Goal: Task Accomplishment & Management: Complete application form

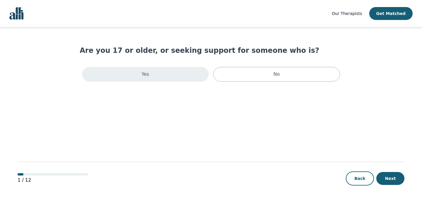
click at [170, 80] on div "Yes" at bounding box center [145, 74] width 127 height 15
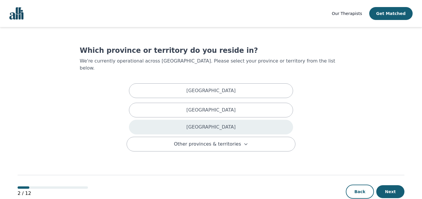
click at [168, 121] on div "[GEOGRAPHIC_DATA]" at bounding box center [211, 127] width 164 height 15
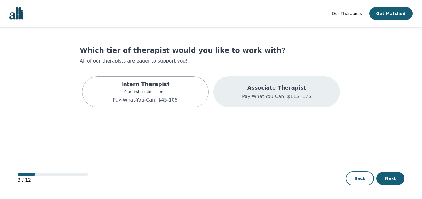
click at [289, 88] on p "Associate Therapist" at bounding box center [276, 88] width 69 height 8
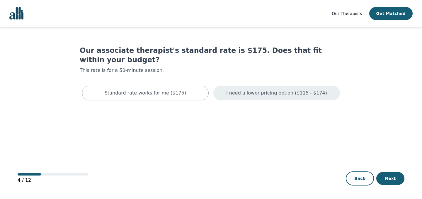
click at [272, 89] on p "I need a lower pricing option ($115 - $174)" at bounding box center [276, 92] width 101 height 7
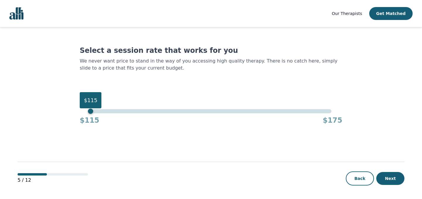
drag, startPoint x: 329, startPoint y: 110, endPoint x: 65, endPoint y: 135, distance: 265.5
click at [65, 135] on main "Select a session rate that works for you We never want price to stand in the wa…" at bounding box center [211, 113] width 387 height 172
click at [390, 178] on button "Next" at bounding box center [390, 178] width 28 height 13
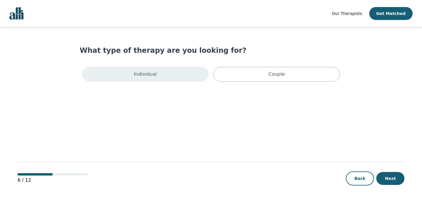
click at [173, 73] on div "Individual" at bounding box center [145, 74] width 127 height 15
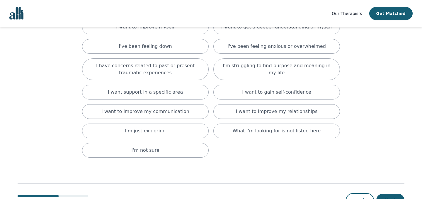
scroll to position [57, 0]
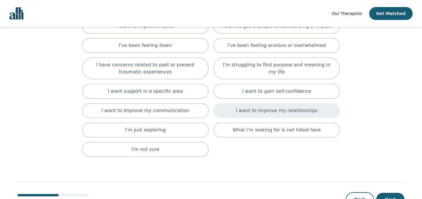
click at [236, 108] on div "I want to improve my relationships" at bounding box center [276, 110] width 127 height 15
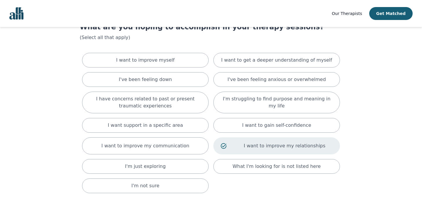
scroll to position [23, 0]
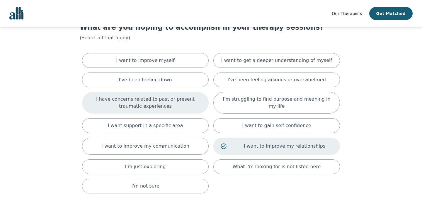
click at [168, 103] on p "I have concerns related to past or present traumatic experiences" at bounding box center [145, 103] width 112 height 14
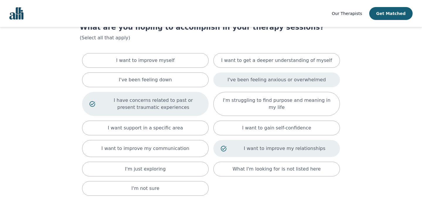
click at [253, 77] on p "I've been feeling anxious or overwhelmed" at bounding box center [276, 79] width 98 height 7
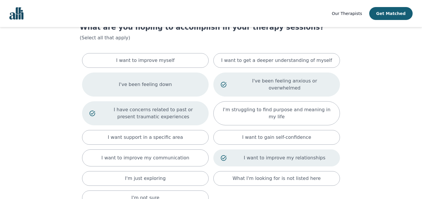
click at [187, 81] on div "I've been feeling down" at bounding box center [145, 84] width 127 height 24
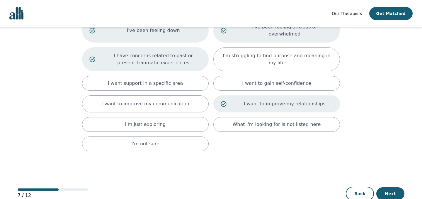
scroll to position [86, 0]
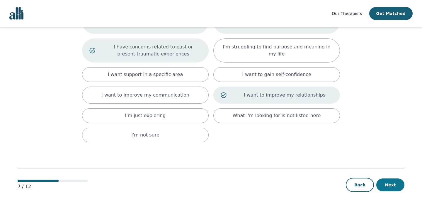
click at [389, 180] on button "Next" at bounding box center [390, 184] width 28 height 13
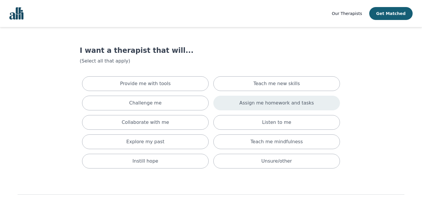
click at [232, 100] on div "Assign me homework and tasks" at bounding box center [276, 103] width 127 height 15
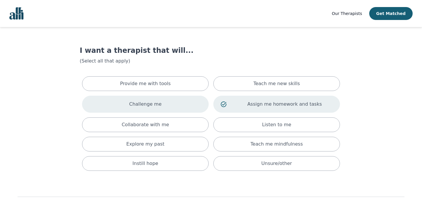
click at [179, 99] on div "Challenge me" at bounding box center [145, 104] width 127 height 17
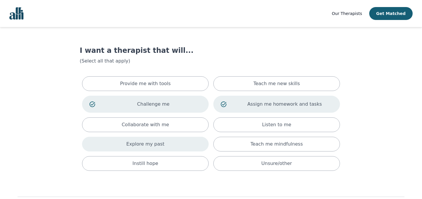
click at [174, 147] on div "Explore my past" at bounding box center [145, 144] width 127 height 15
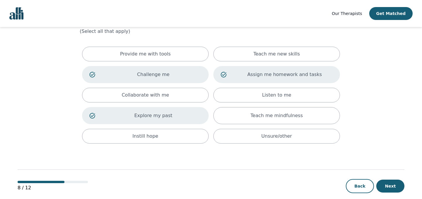
scroll to position [38, 0]
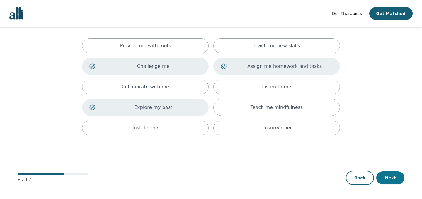
click at [390, 179] on button "Next" at bounding box center [390, 177] width 28 height 13
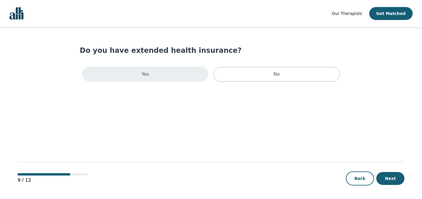
click at [172, 74] on div "Yes" at bounding box center [145, 74] width 127 height 15
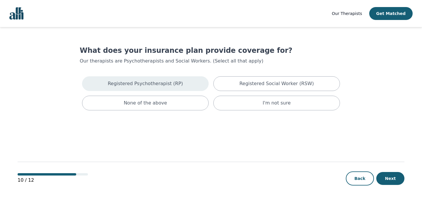
click at [176, 86] on p "Registered Psychotherapist (RP)" at bounding box center [145, 83] width 75 height 7
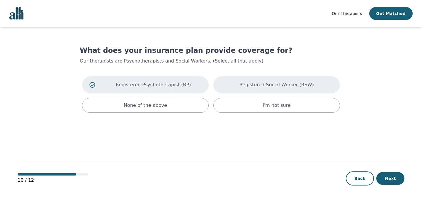
click at [231, 90] on div "Registered Social Worker (RSW)" at bounding box center [276, 84] width 127 height 17
click at [388, 182] on button "Next" at bounding box center [390, 178] width 28 height 13
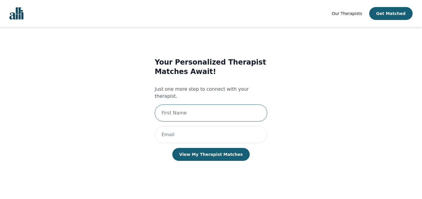
click at [193, 104] on input "text" at bounding box center [211, 112] width 113 height 17
type input "Hana"
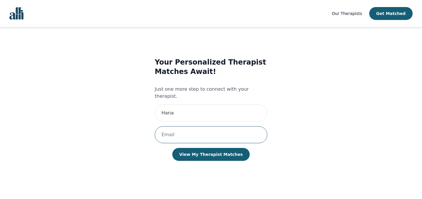
click at [185, 128] on input "email" at bounding box center [211, 134] width 113 height 17
type input "[EMAIL_ADDRESS][DOMAIN_NAME]"
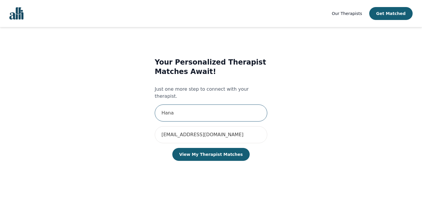
click at [202, 104] on input "Hana" at bounding box center [211, 112] width 113 height 17
type input "[PERSON_NAME]"
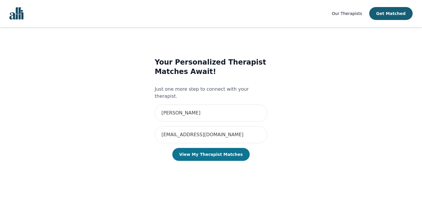
click at [204, 149] on button "View My Therapist Matches" at bounding box center [211, 154] width 78 height 13
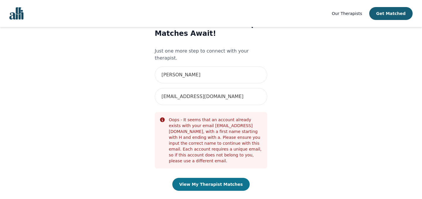
click at [202, 178] on button "View My Therapist Matches" at bounding box center [211, 184] width 78 height 13
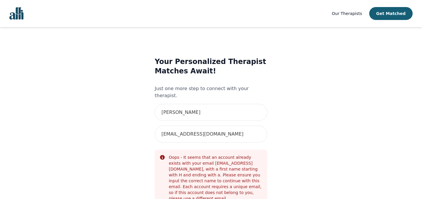
scroll to position [38, 0]
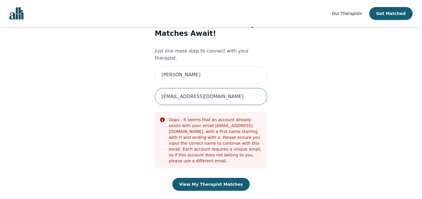
drag, startPoint x: 223, startPoint y: 92, endPoint x: 147, endPoint y: 88, distance: 76.3
click at [147, 88] on div "Your Personalized Therapist Matches Await! Just one more step to connect with y…" at bounding box center [211, 111] width 241 height 202
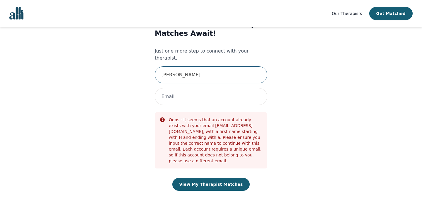
drag, startPoint x: 191, startPoint y: 68, endPoint x: 176, endPoint y: 68, distance: 14.7
click at [176, 68] on input "[PERSON_NAME]" at bounding box center [211, 74] width 113 height 17
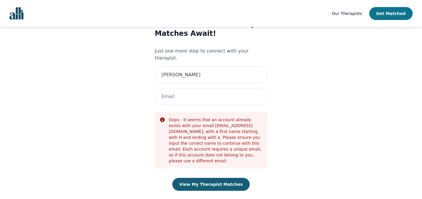
click at [391, 16] on button "Get Matched" at bounding box center [390, 13] width 43 height 13
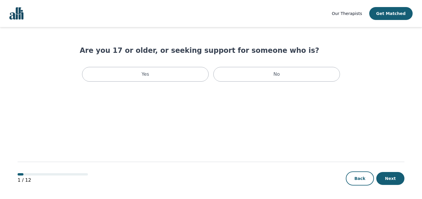
click at [19, 18] on img "Global" at bounding box center [16, 13] width 14 height 12
